Goal: Task Accomplishment & Management: Manage account settings

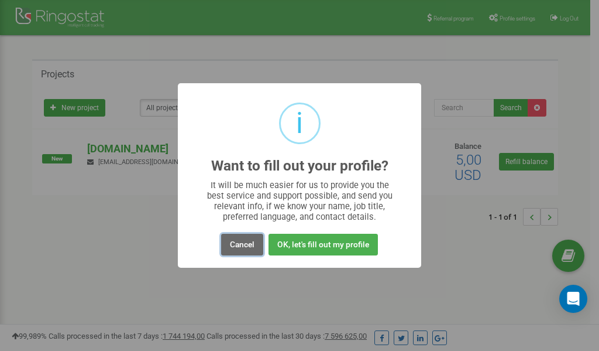
click at [243, 243] on button "Cancel" at bounding box center [242, 245] width 42 height 22
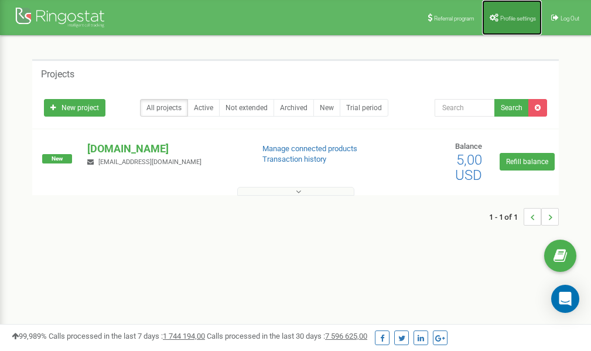
click at [520, 16] on span "Profile settings" at bounding box center [518, 18] width 36 height 6
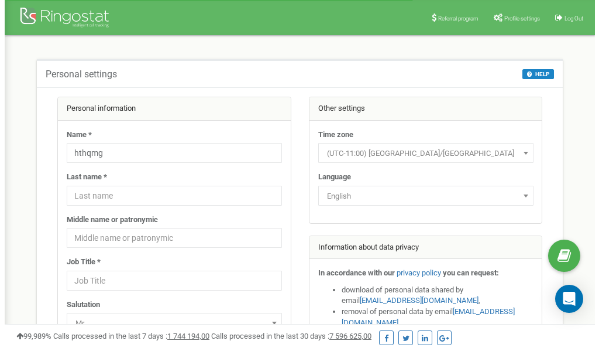
scroll to position [59, 0]
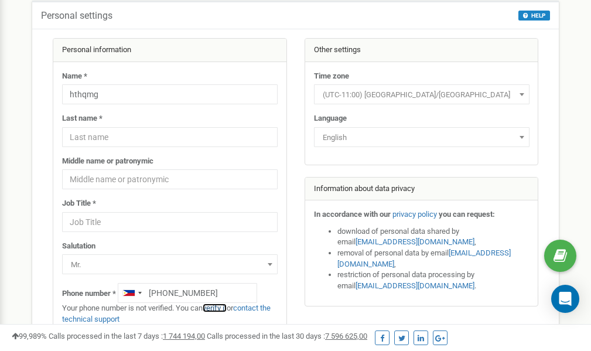
click at [221, 307] on link "verify it" at bounding box center [215, 307] width 24 height 9
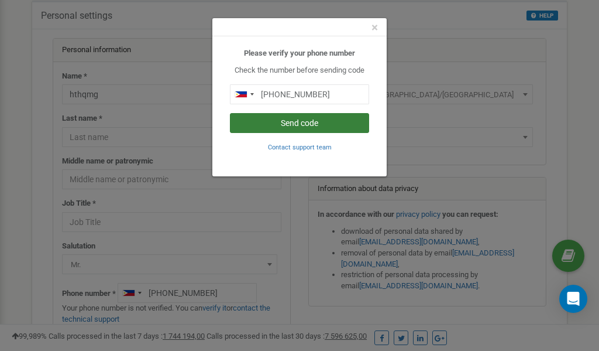
click at [301, 128] on button "Send code" at bounding box center [299, 123] width 139 height 20
